Goal: Communication & Community: Answer question/provide support

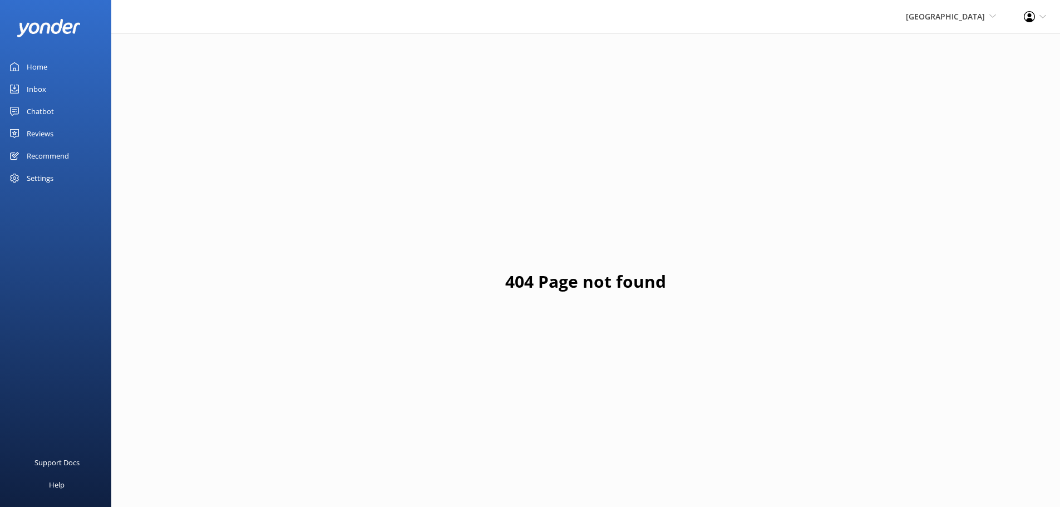
click at [46, 91] on div "Inbox" at bounding box center [36, 89] width 19 height 22
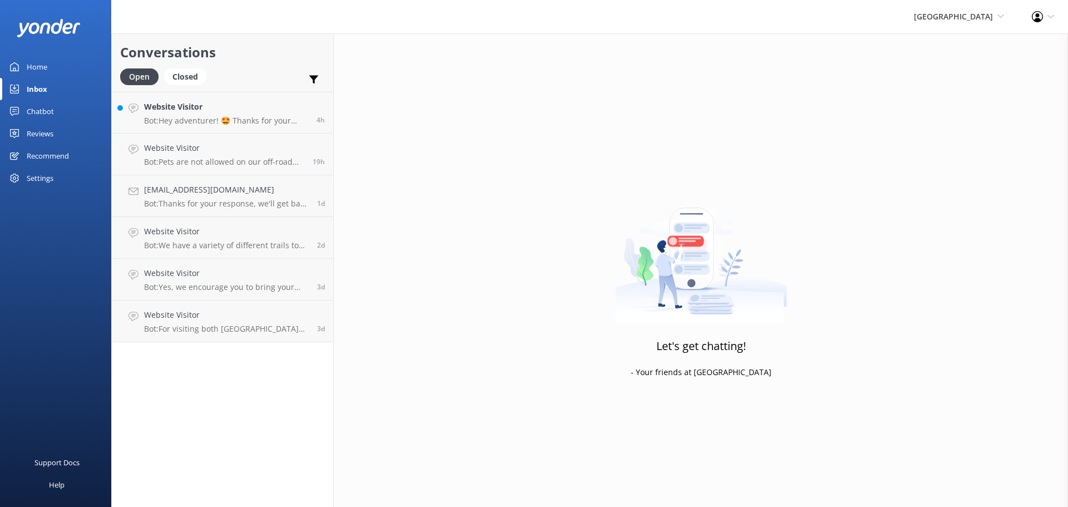
click at [48, 118] on div "Chatbot" at bounding box center [40, 111] width 27 height 22
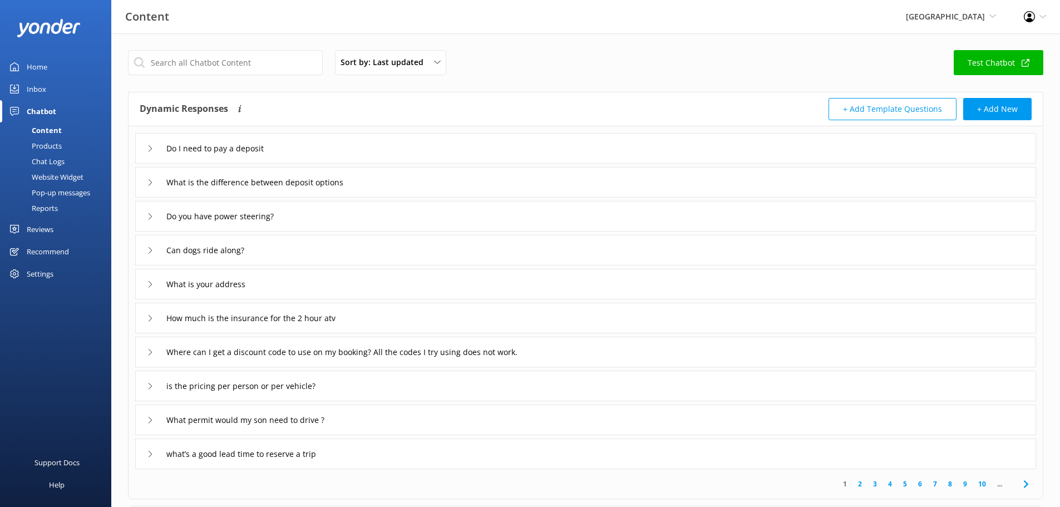
click at [53, 230] on div "Reviews" at bounding box center [40, 229] width 27 height 22
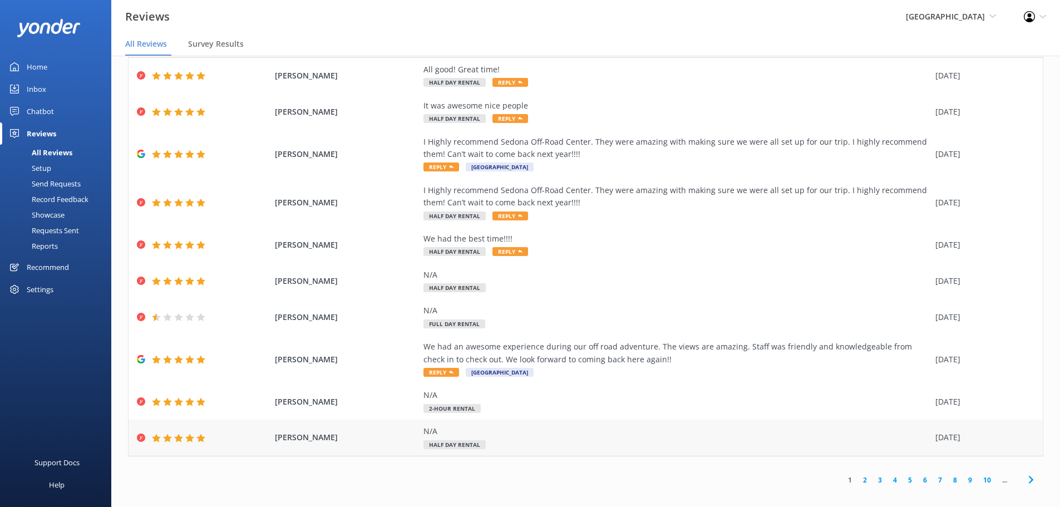
scroll to position [22, 0]
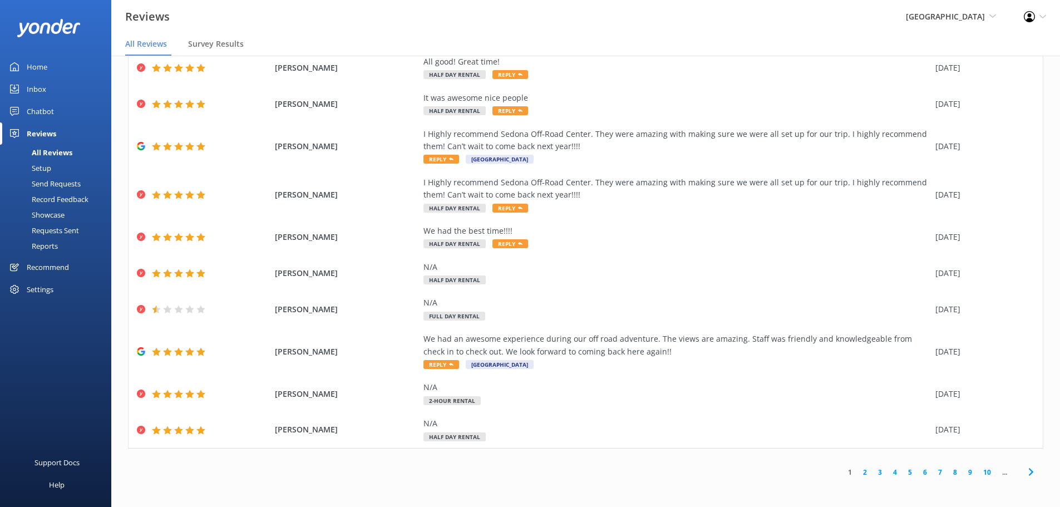
click at [860, 475] on link "2" at bounding box center [865, 472] width 15 height 11
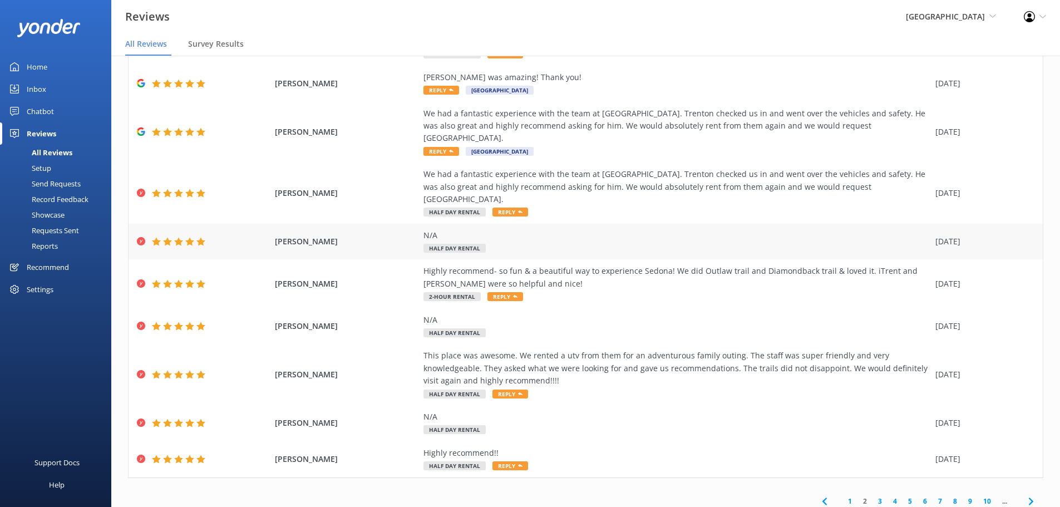
scroll to position [76, 0]
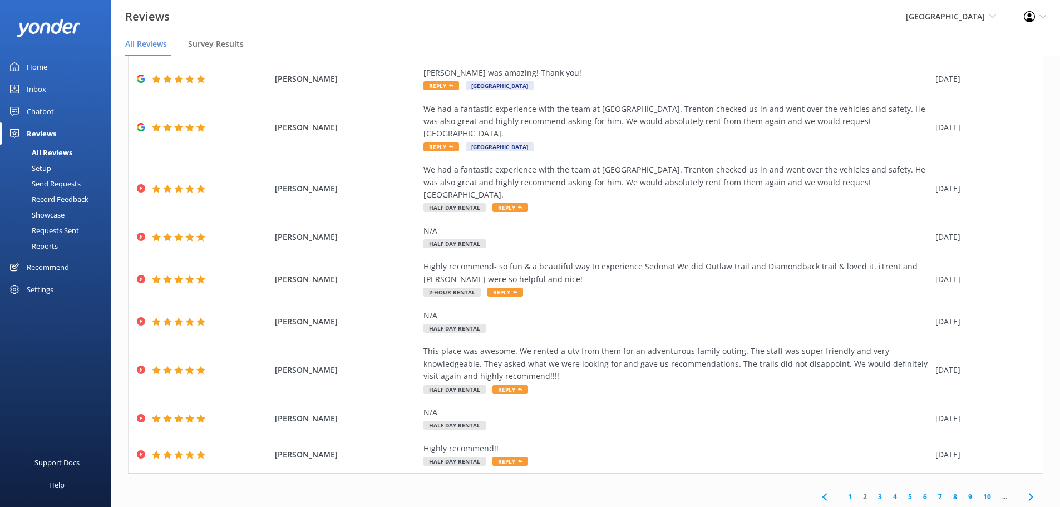
click at [873, 491] on link "3" at bounding box center [880, 496] width 15 height 11
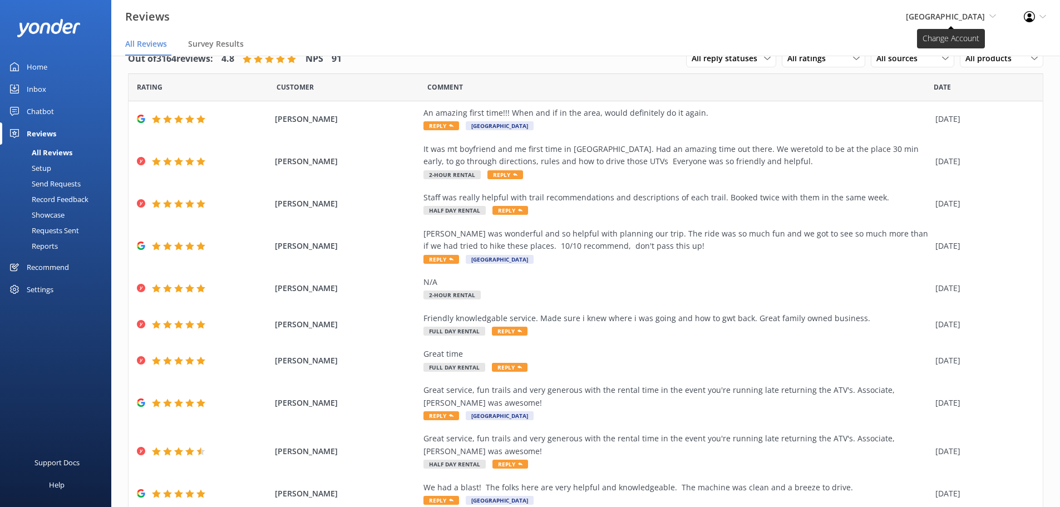
click at [929, 11] on span "[GEOGRAPHIC_DATA]" at bounding box center [945, 16] width 79 height 11
click at [937, 70] on link "[US_STATE] Safari Jeep Tours" at bounding box center [954, 74] width 111 height 27
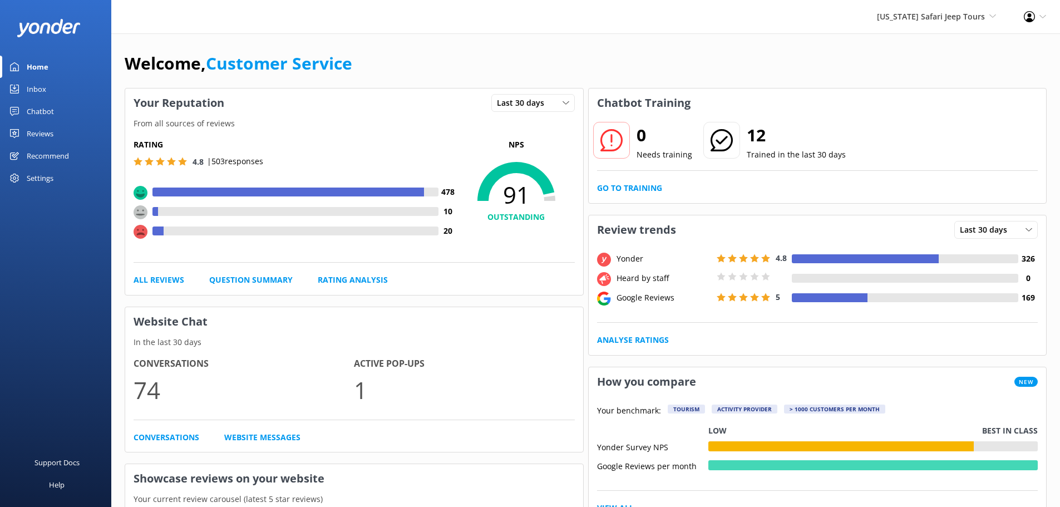
click at [40, 130] on div "Reviews" at bounding box center [40, 133] width 27 height 22
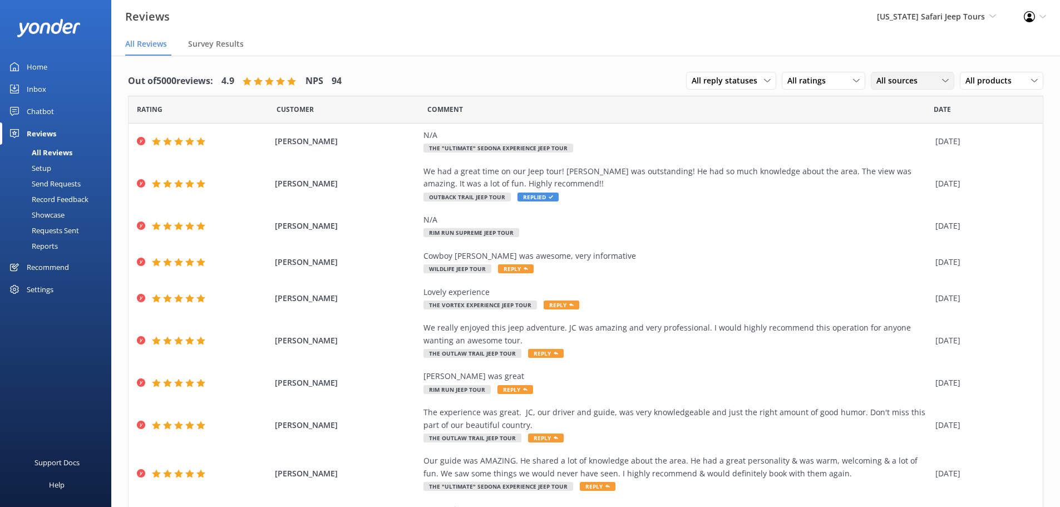
click at [922, 83] on div "All sources" at bounding box center [913, 81] width 78 height 12
click at [844, 76] on div "All ratings" at bounding box center [824, 81] width 78 height 12
click at [818, 170] on div "Detractors" at bounding box center [823, 171] width 51 height 11
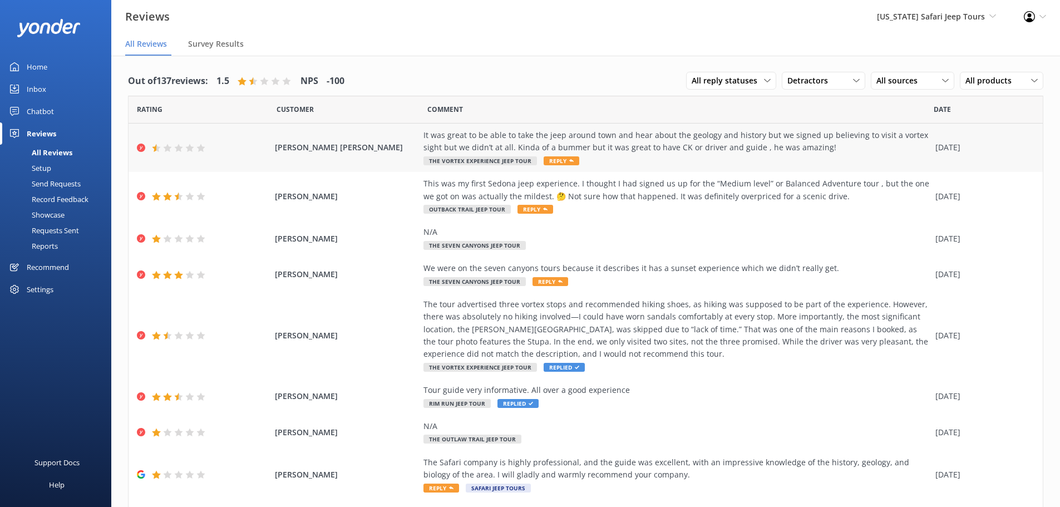
click at [356, 145] on span "[PERSON_NAME] [PERSON_NAME]" at bounding box center [347, 147] width 144 height 12
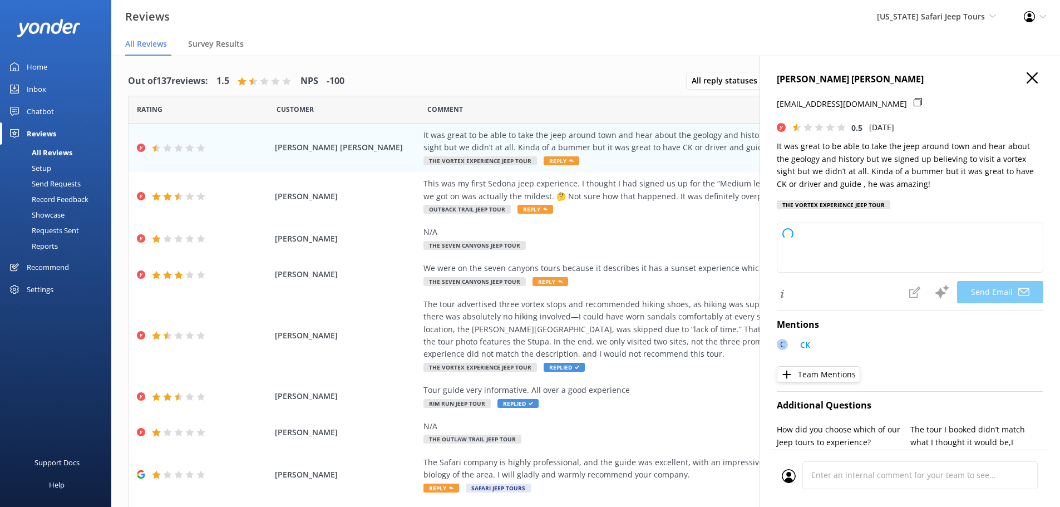
type textarea "Hey Connor, thanks for sharing your experience with us. We're glad you enjoyed …"
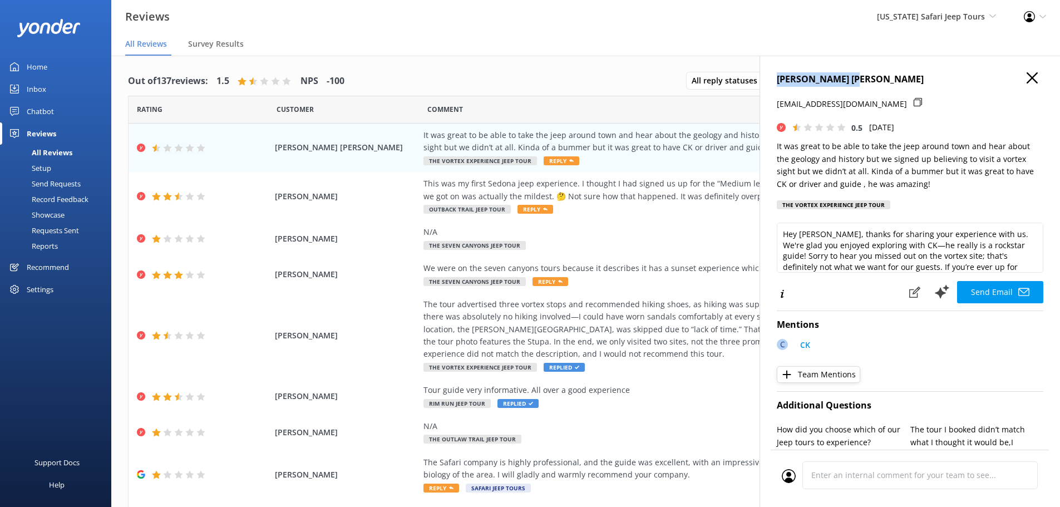
drag, startPoint x: 861, startPoint y: 80, endPoint x: 779, endPoint y: 76, distance: 81.9
click at [779, 76] on h4 "[PERSON_NAME] [PERSON_NAME]" at bounding box center [910, 79] width 267 height 14
copy h4 "[PERSON_NAME] [PERSON_NAME]"
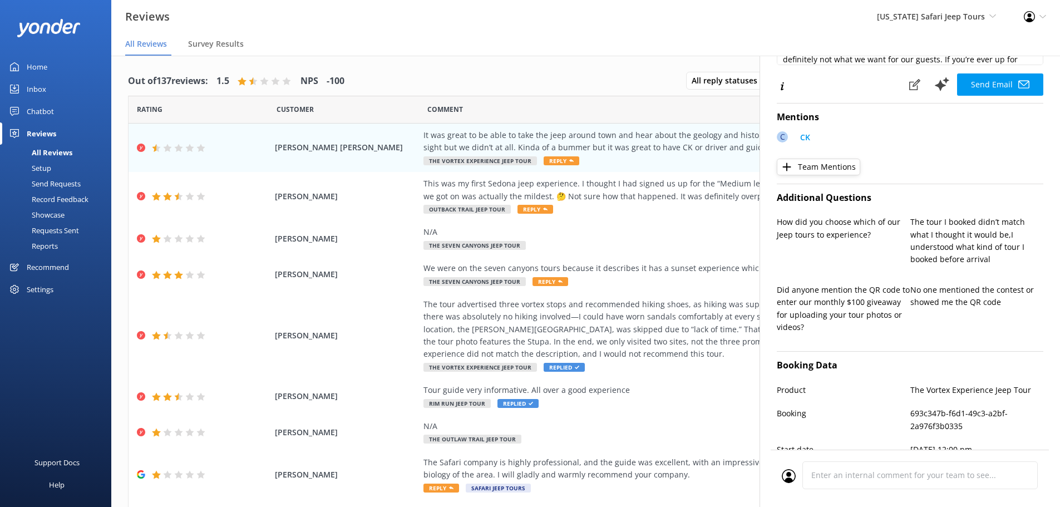
scroll to position [278, 0]
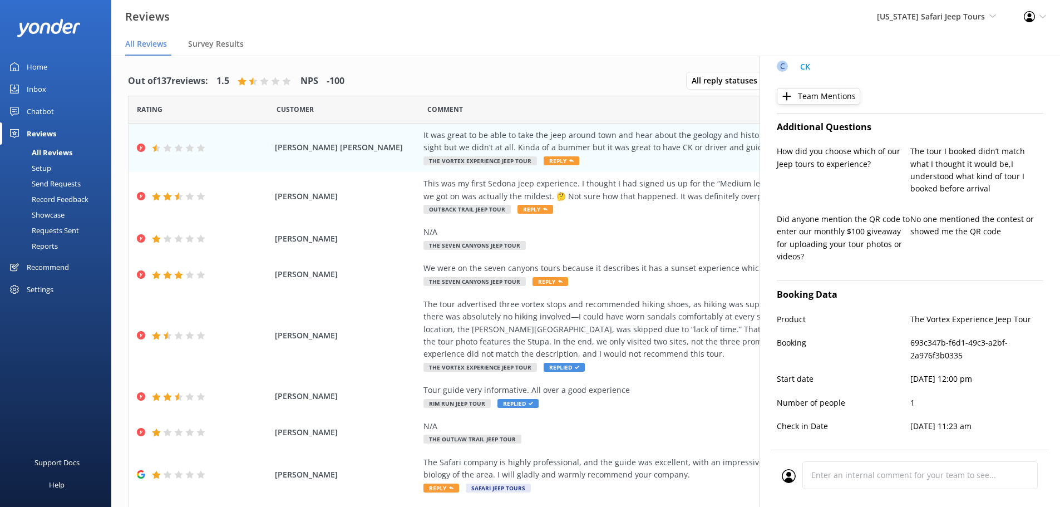
click at [952, 103] on div "Mentions C CK Team Mentions" at bounding box center [910, 69] width 267 height 73
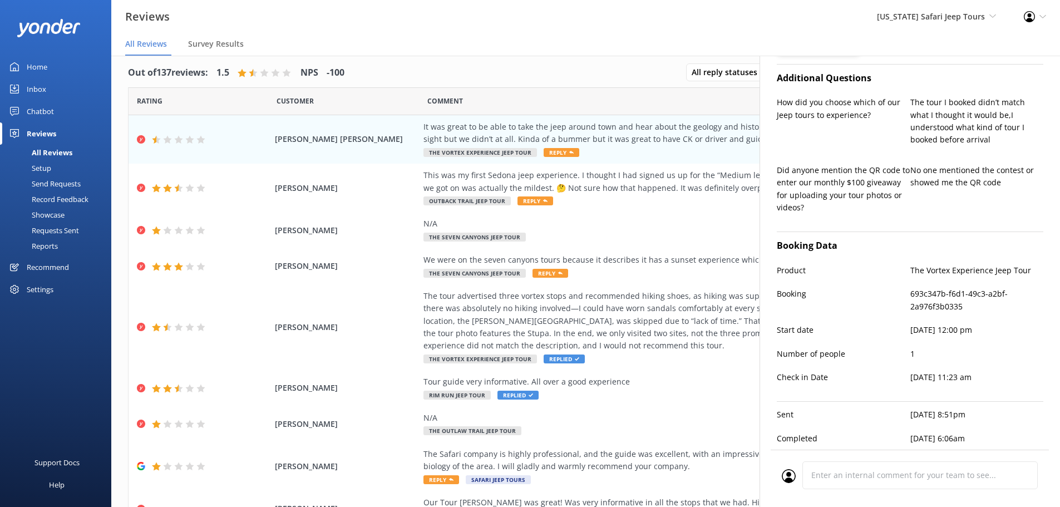
scroll to position [22, 0]
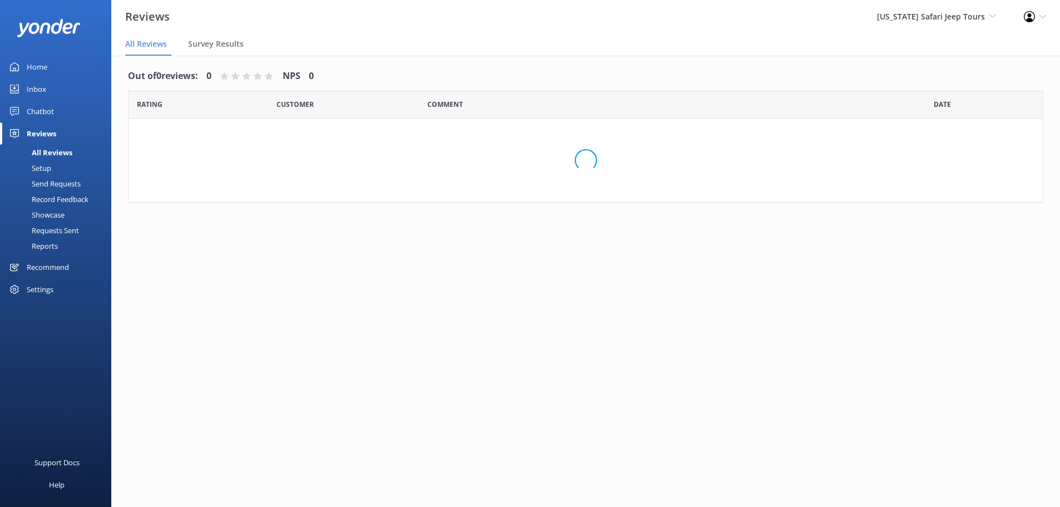
scroll to position [22, 0]
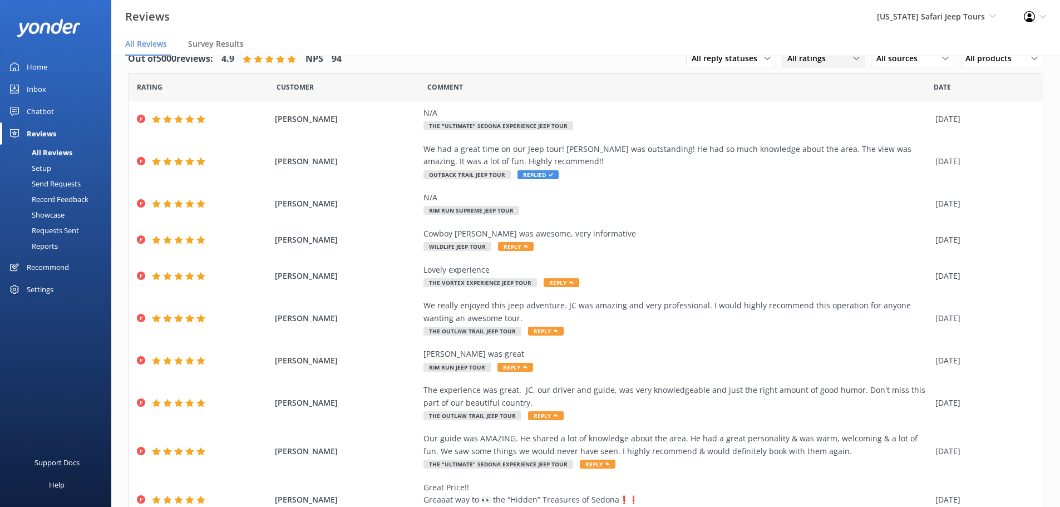
click at [786, 65] on div "All ratings All ratings Promoters Passives Detractors" at bounding box center [823, 59] width 83 height 18
click at [798, 145] on div "Detractors" at bounding box center [823, 149] width 51 height 11
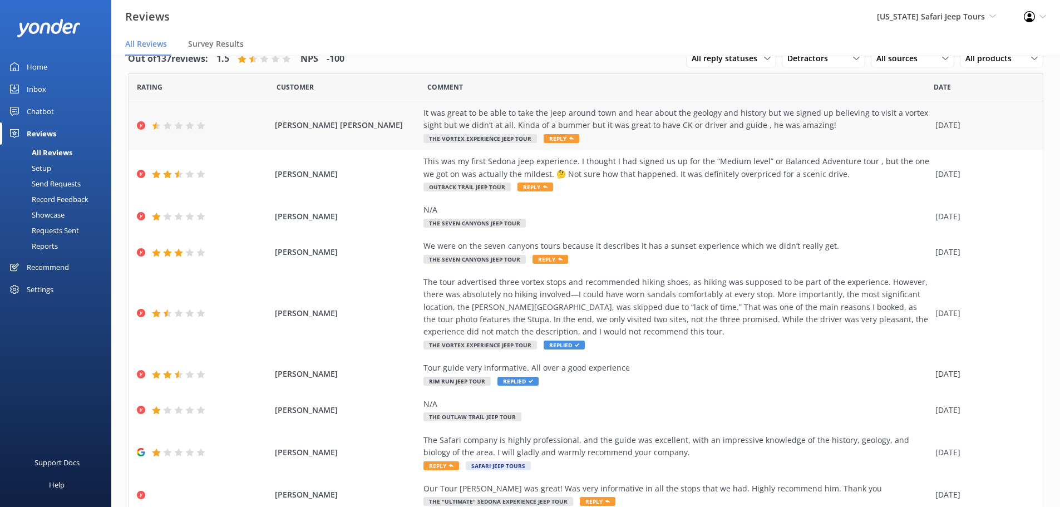
click at [297, 133] on div "[PERSON_NAME] [PERSON_NAME] It was great to be able to take the jeep around tow…" at bounding box center [586, 125] width 914 height 48
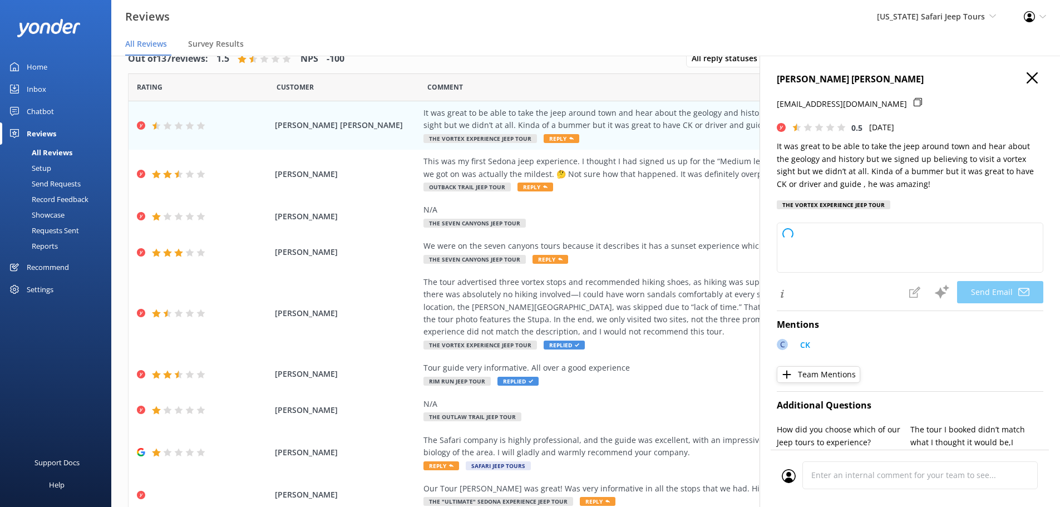
type textarea "Hey [PERSON_NAME], thanks for sharing your experience with us. We’re glad you e…"
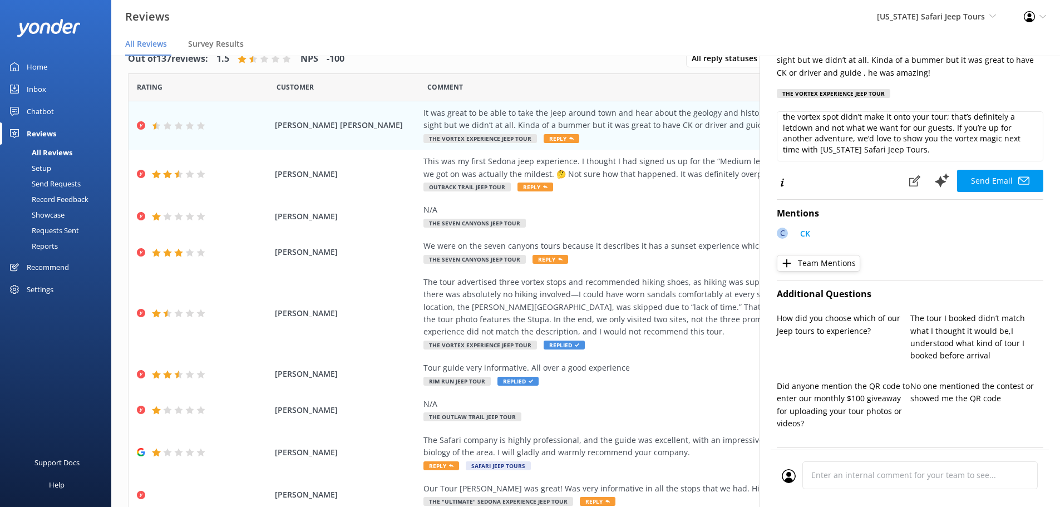
scroll to position [0, 0]
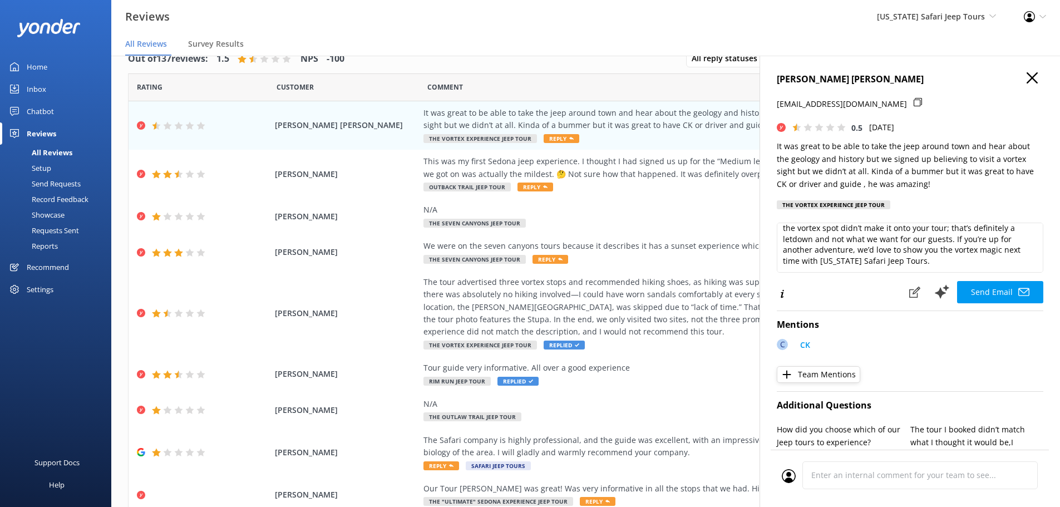
click at [1028, 77] on icon "button" at bounding box center [1032, 77] width 11 height 11
